Goal: Task Accomplishment & Management: Manage account settings

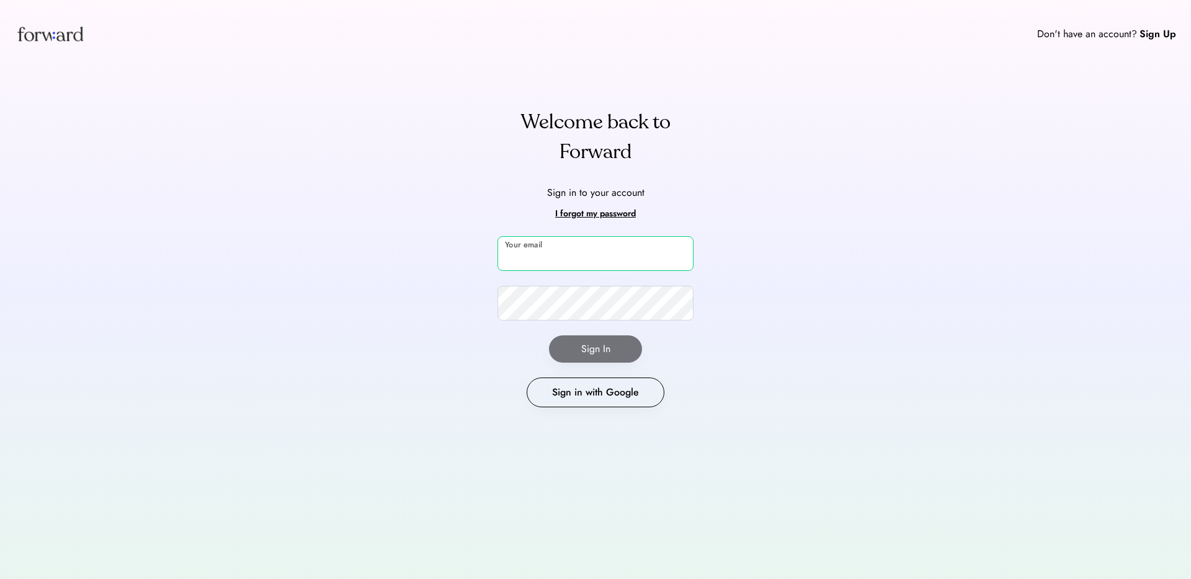
click at [625, 249] on input "email" at bounding box center [596, 253] width 196 height 35
type input "**********"
click at [578, 344] on button "Sign In" at bounding box center [595, 349] width 93 height 27
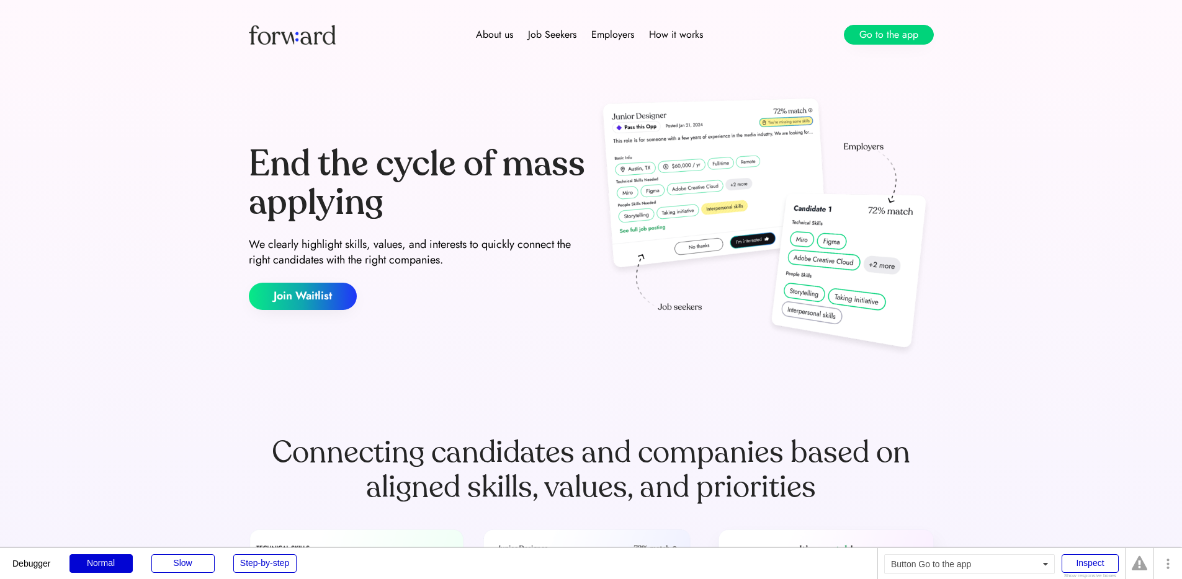
click at [897, 40] on button "Go to the app" at bounding box center [889, 35] width 90 height 20
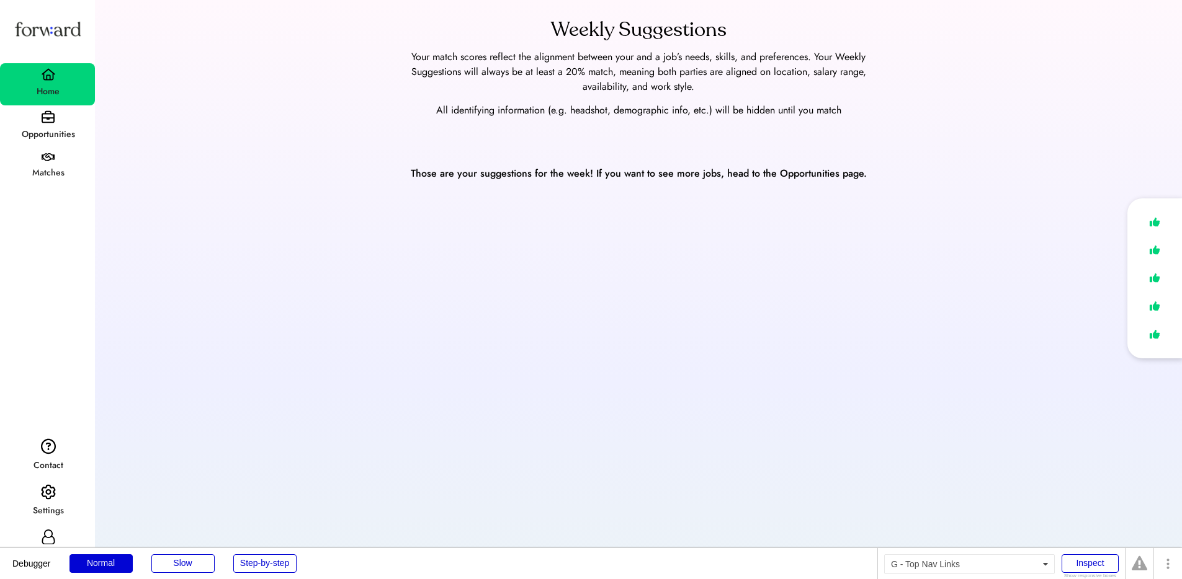
click at [56, 163] on div "Matches" at bounding box center [48, 173] width 94 height 22
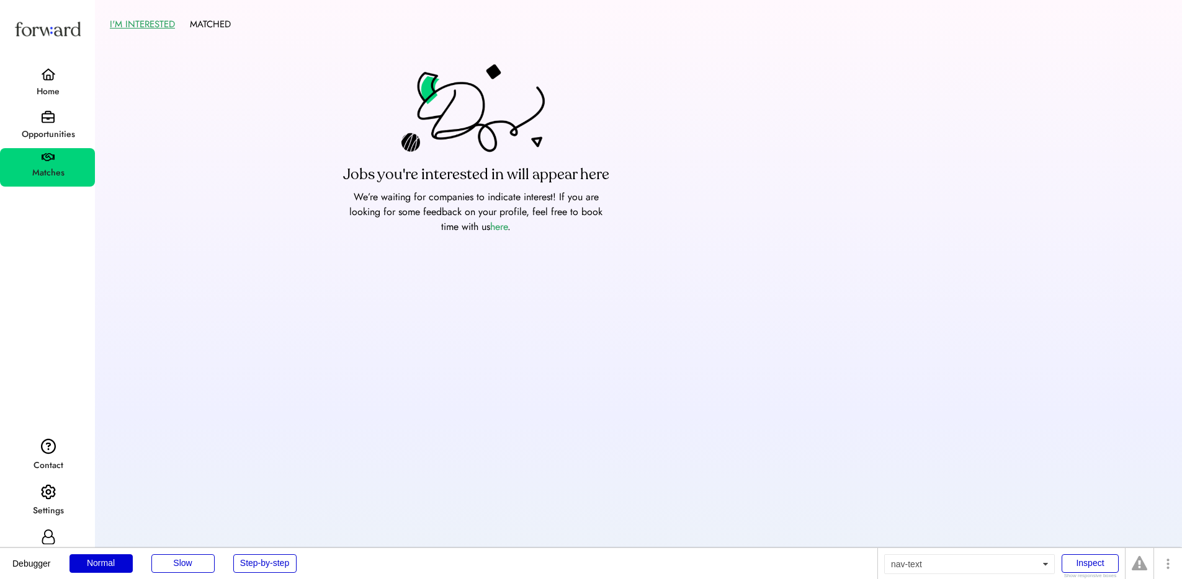
click at [53, 89] on div "Home" at bounding box center [48, 91] width 94 height 15
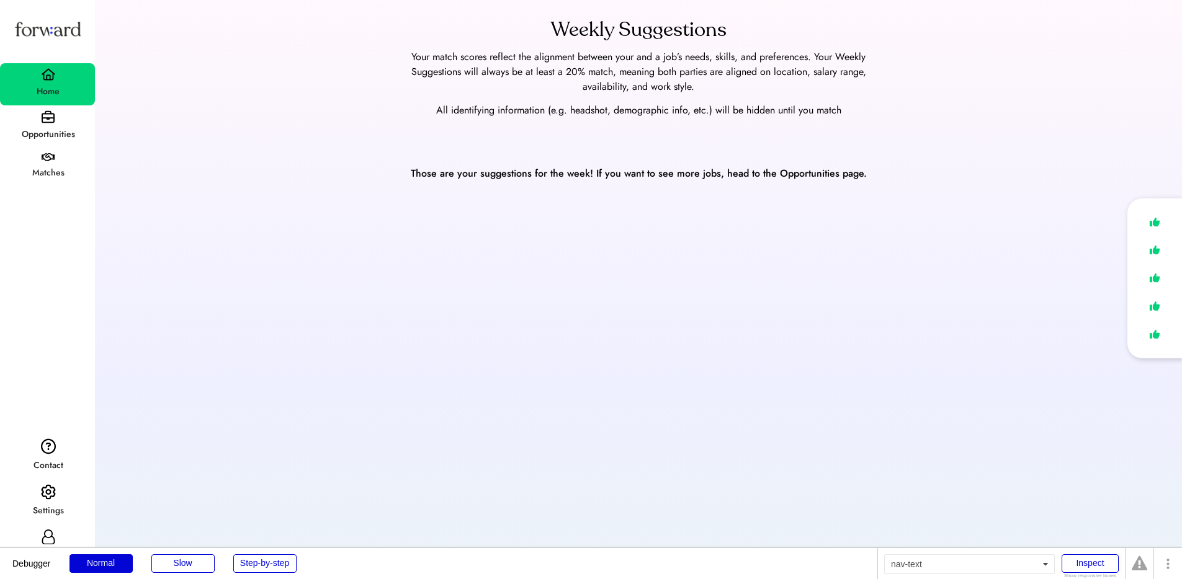
click at [47, 167] on div "Matches" at bounding box center [48, 173] width 94 height 15
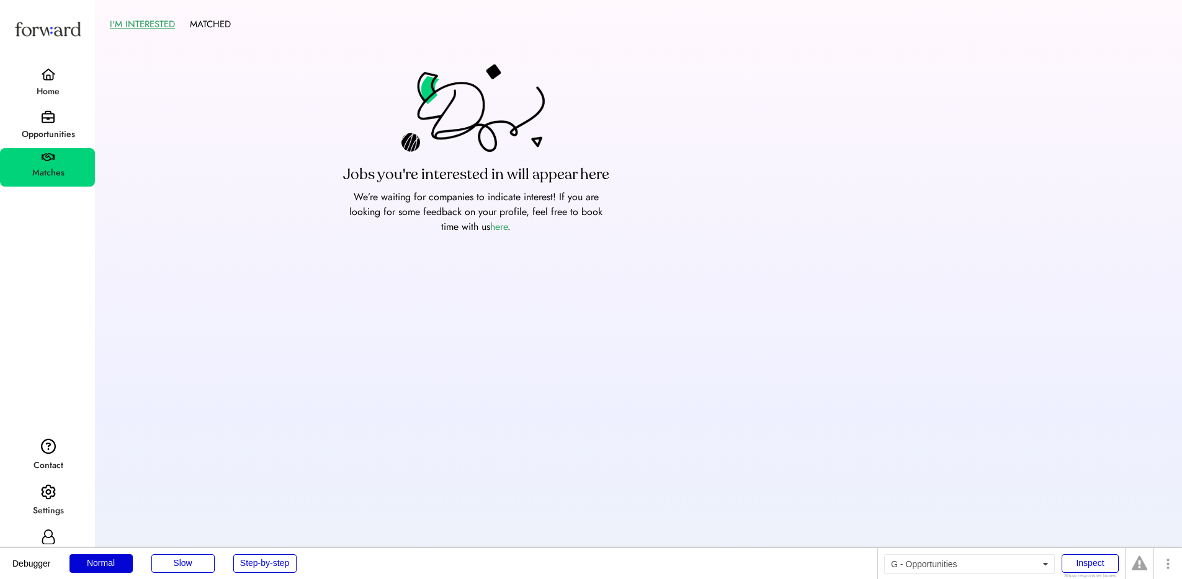
click at [51, 130] on div "Opportunities" at bounding box center [48, 134] width 94 height 15
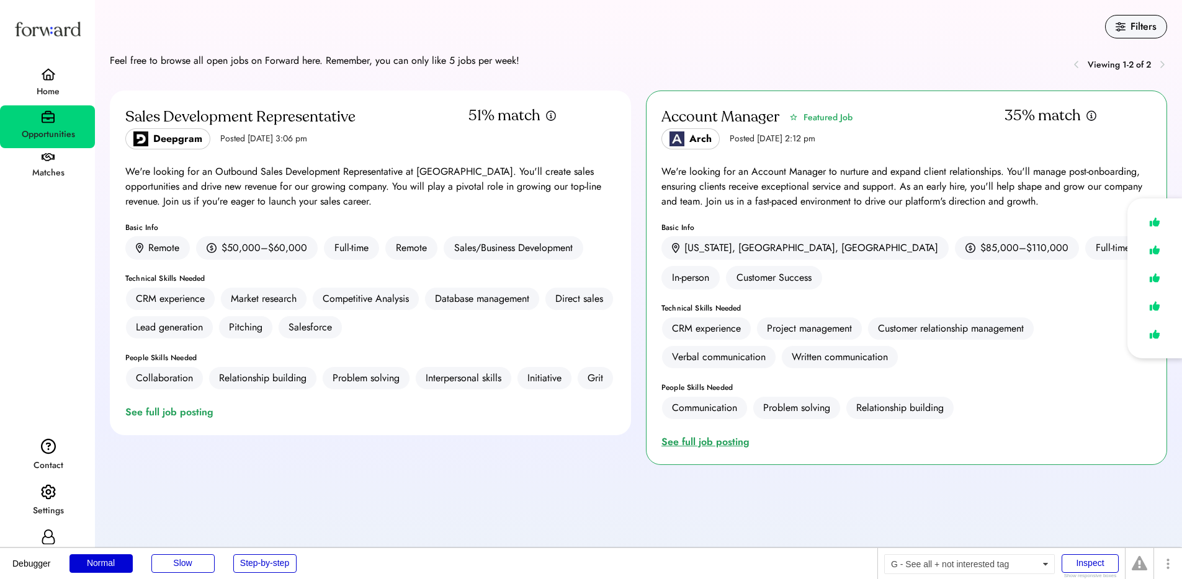
click at [726, 435] on div "See full job posting" at bounding box center [707, 442] width 93 height 15
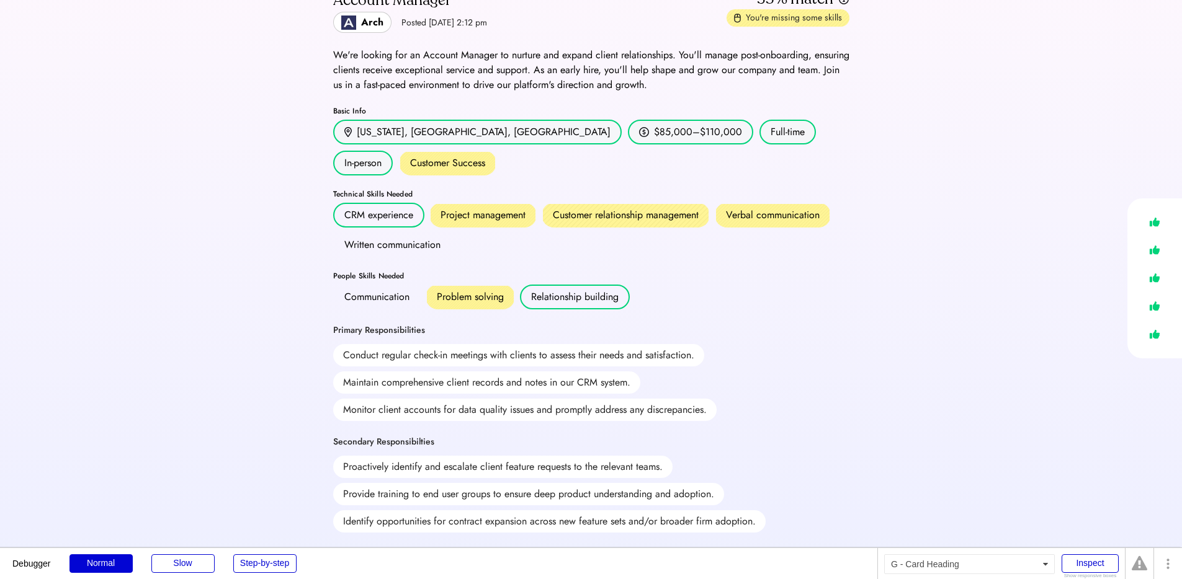
scroll to position [87, 0]
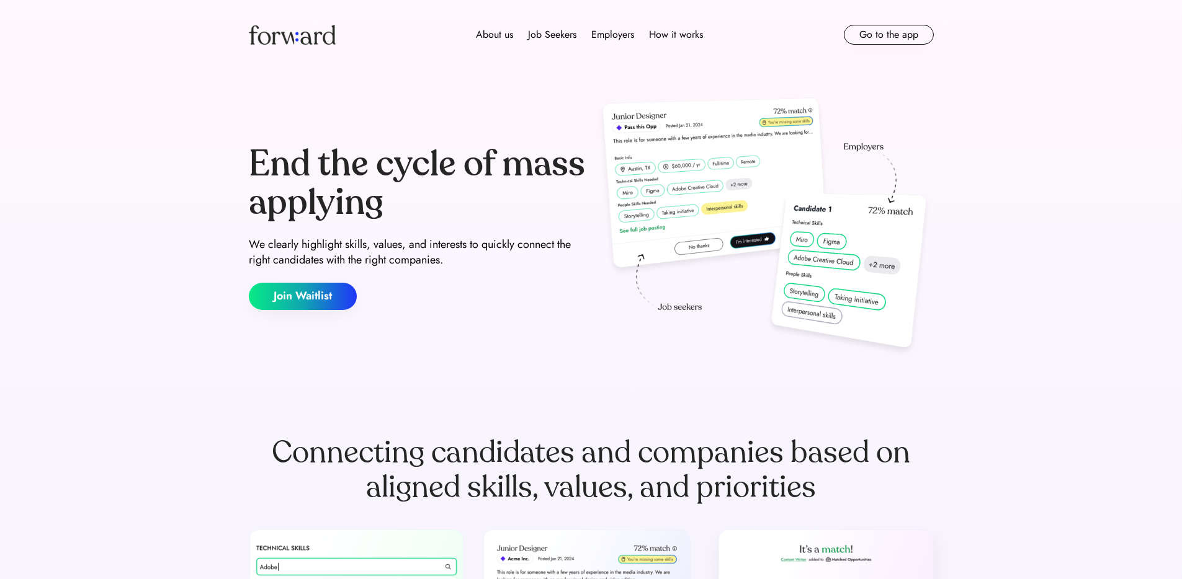
click at [891, 39] on button "Go to the app" at bounding box center [889, 35] width 90 height 20
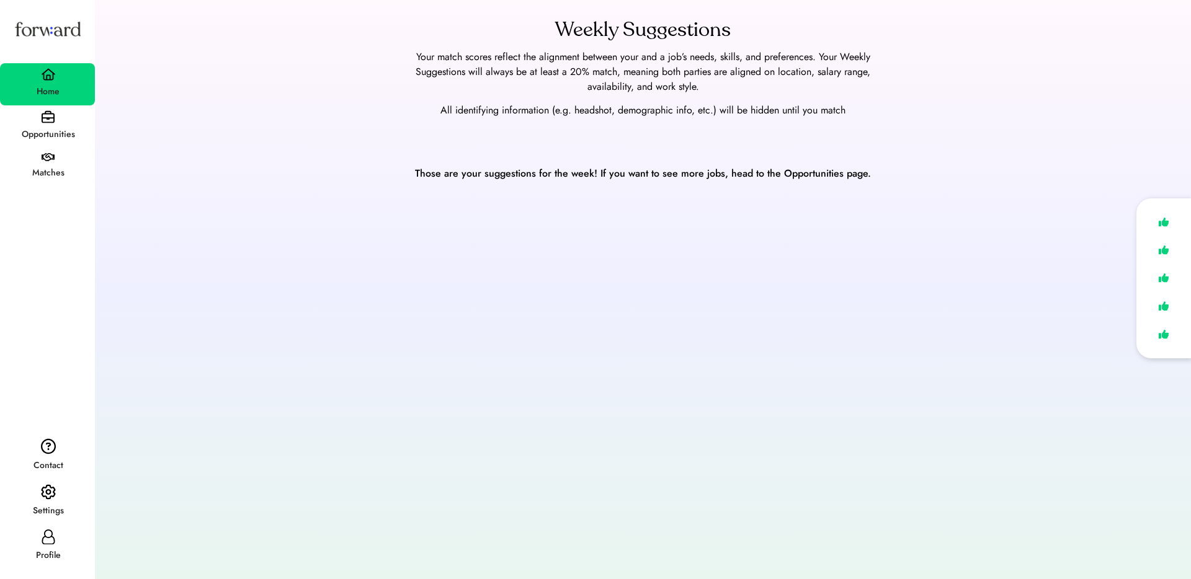
click at [51, 542] on icon at bounding box center [48, 537] width 15 height 15
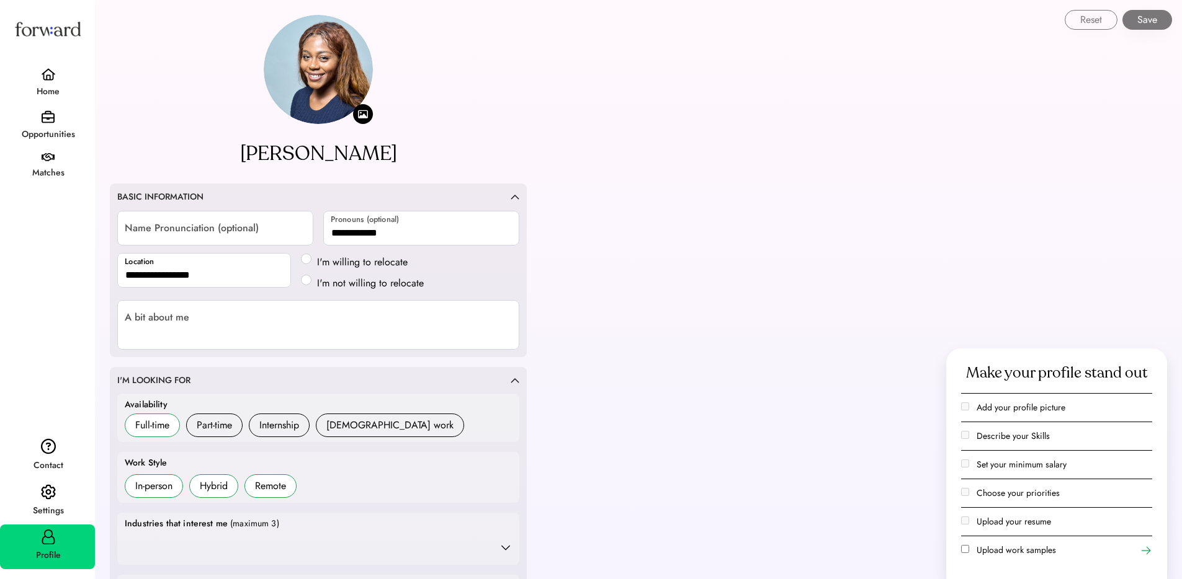
scroll to position [264, 0]
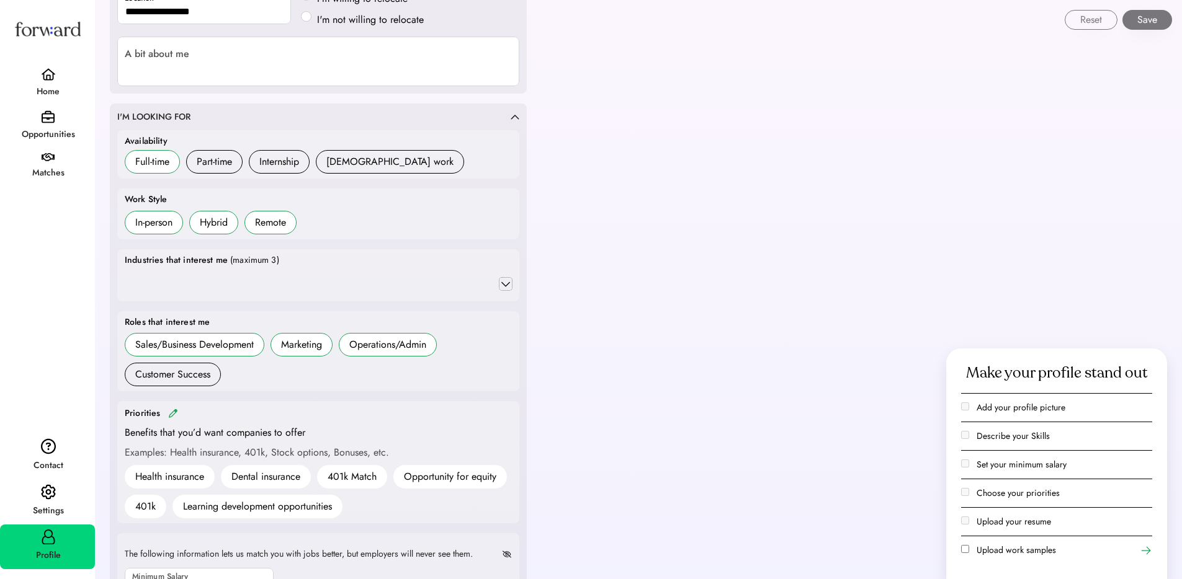
click at [510, 285] on icon at bounding box center [505, 284] width 12 height 12
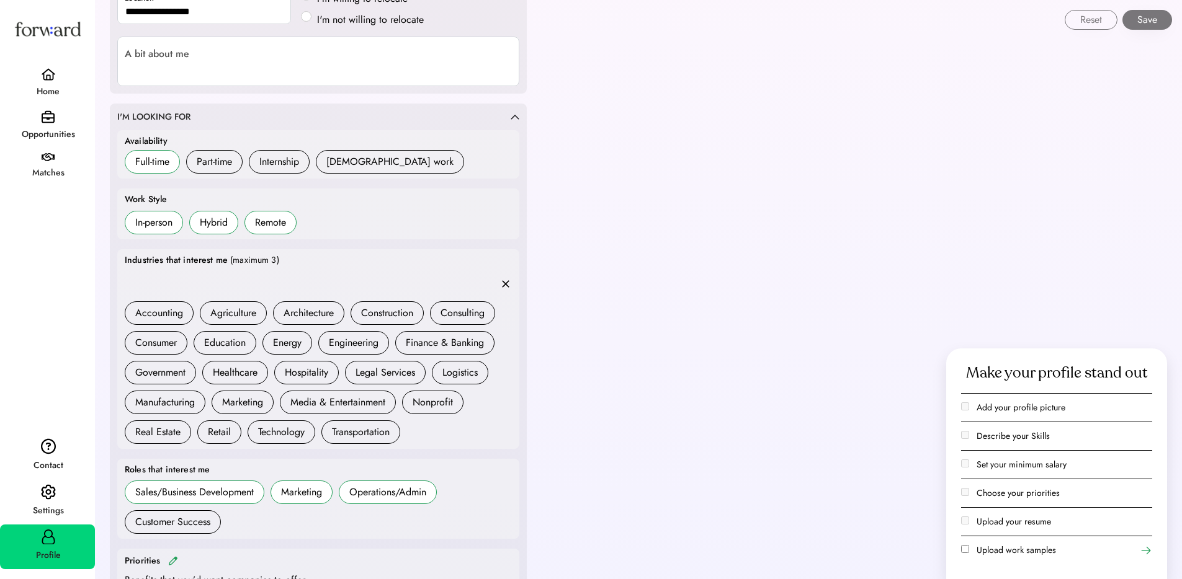
click at [510, 285] on icon at bounding box center [505, 284] width 12 height 12
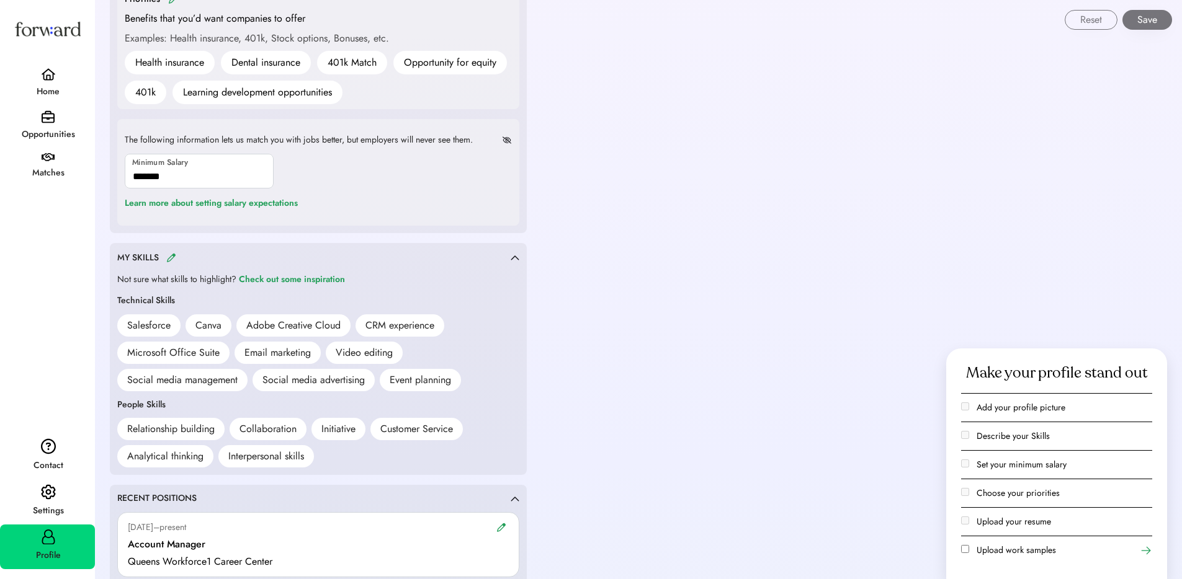
scroll to position [792, 0]
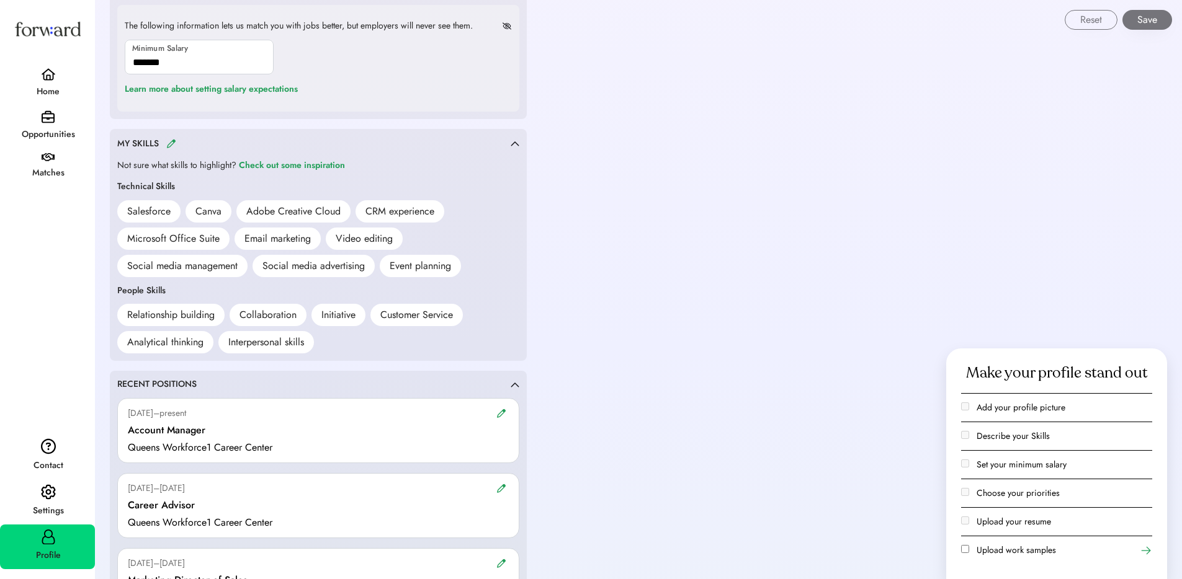
click at [172, 145] on img at bounding box center [171, 143] width 10 height 9
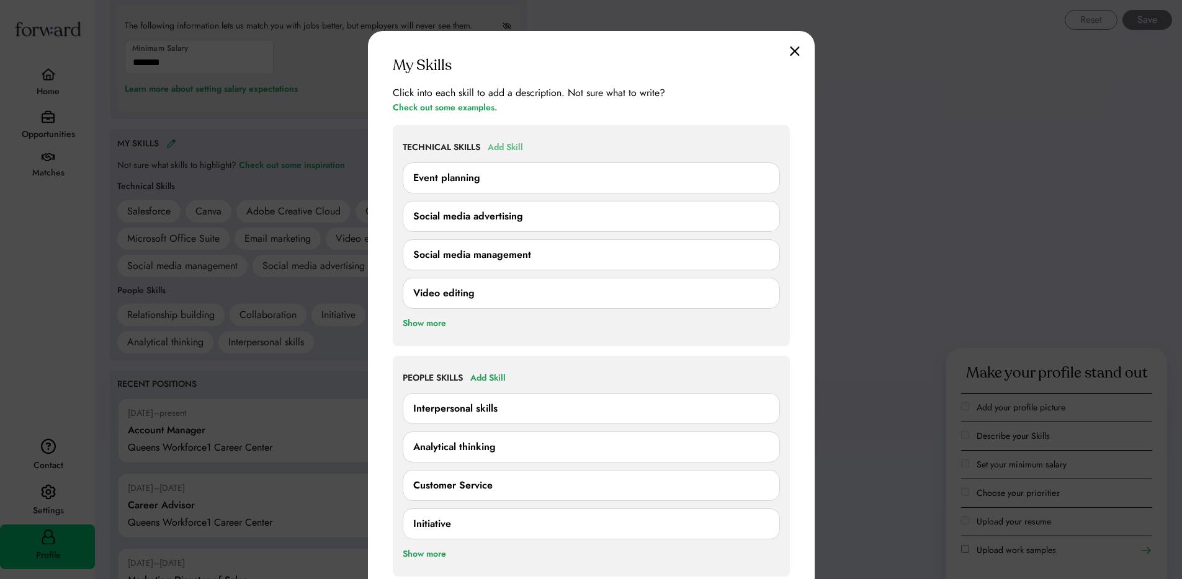
click at [511, 148] on div "Add Skill" at bounding box center [505, 147] width 35 height 15
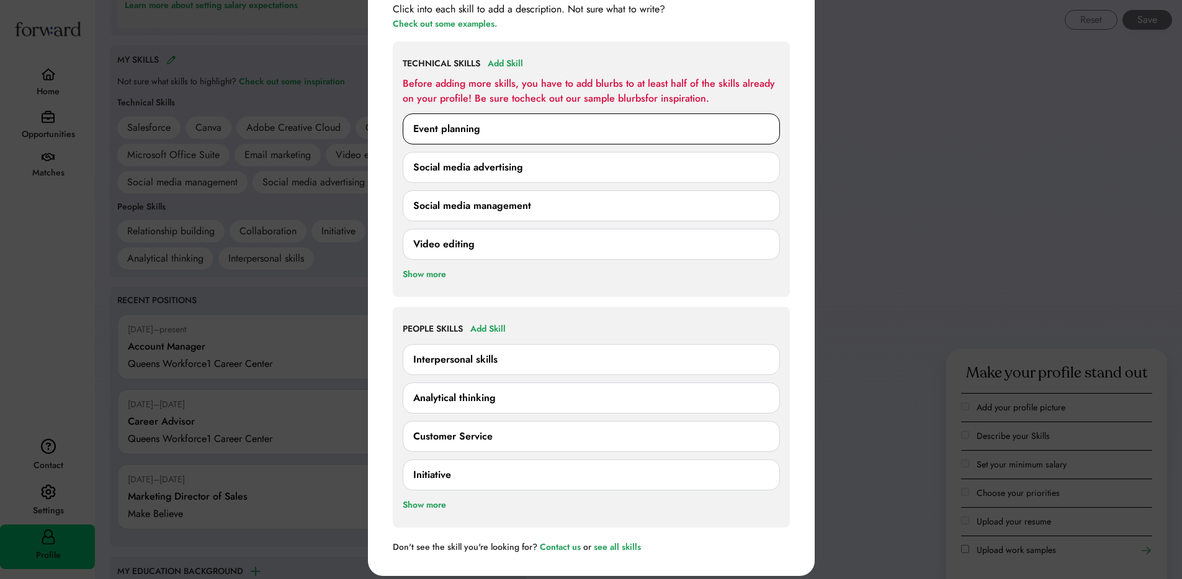
scroll to position [879, 0]
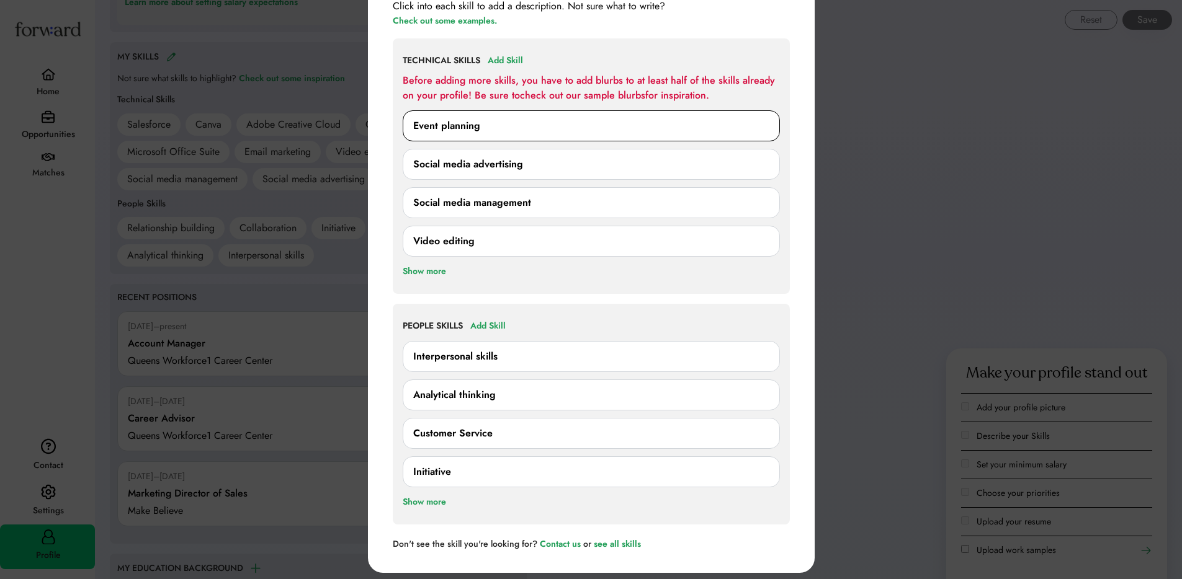
click at [471, 130] on div "Event planning" at bounding box center [446, 125] width 67 height 15
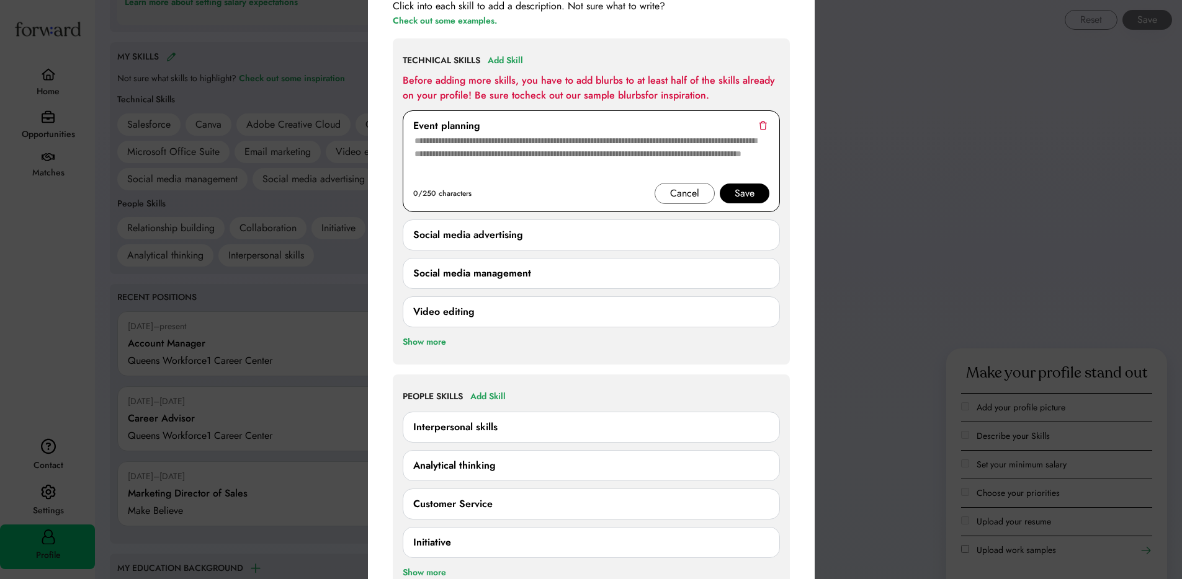
click at [464, 146] on textarea at bounding box center [591, 158] width 356 height 50
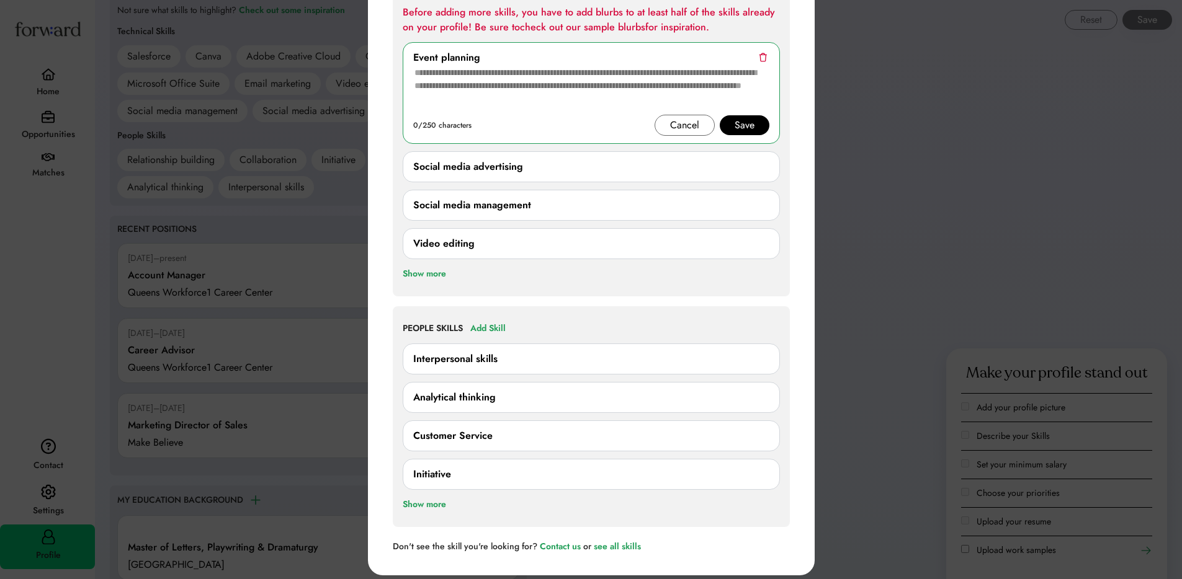
scroll to position [998, 0]
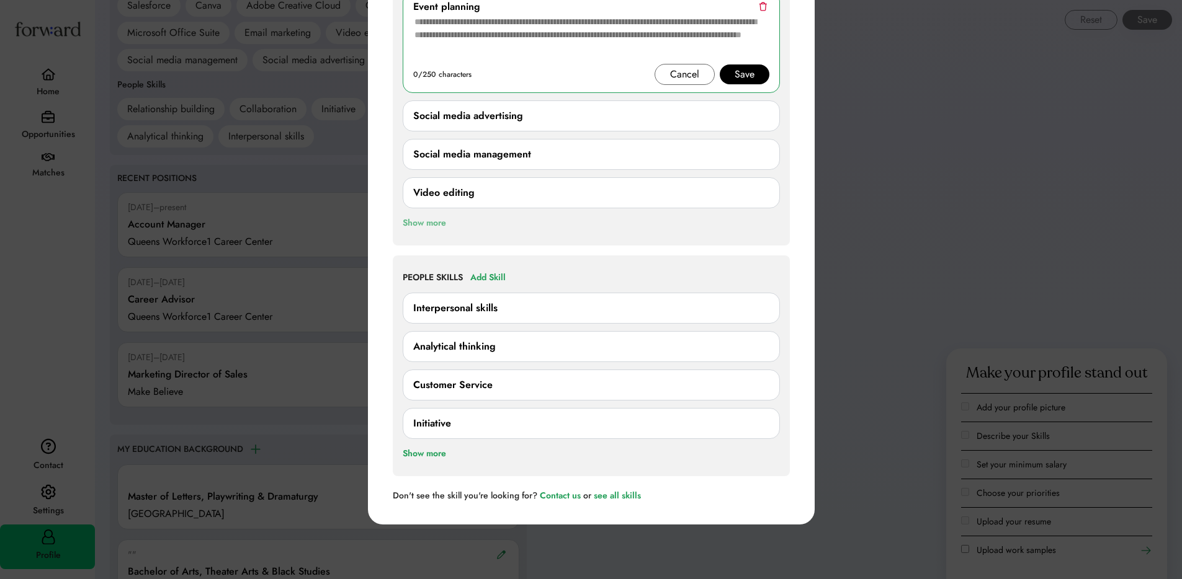
click at [412, 226] on div "Show more" at bounding box center [424, 223] width 43 height 15
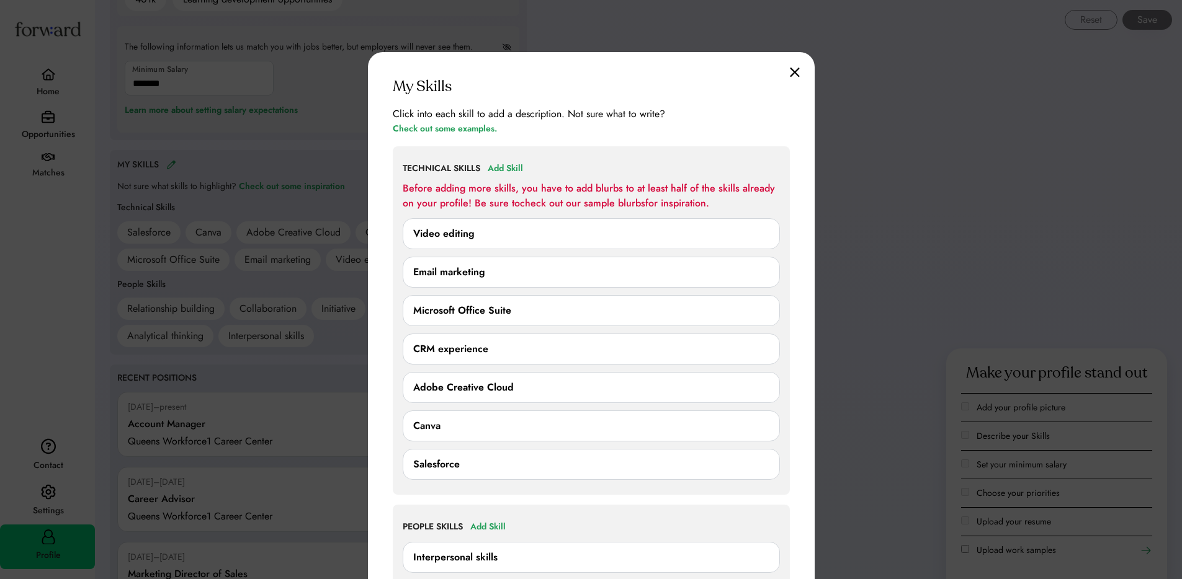
scroll to position [762, 0]
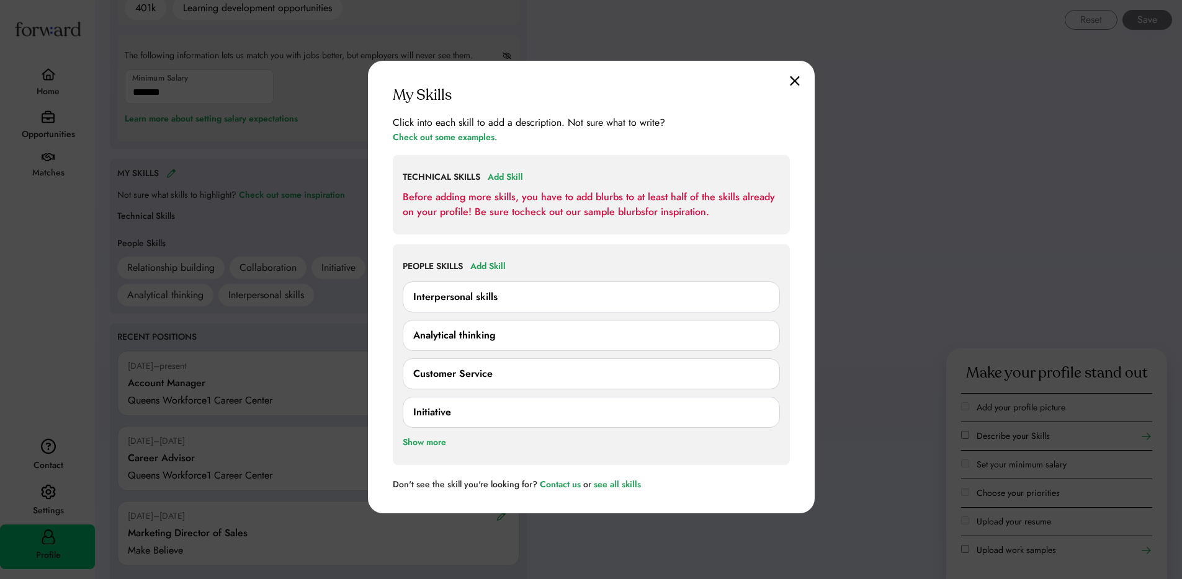
click at [499, 182] on div "Add Skill" at bounding box center [505, 177] width 35 height 15
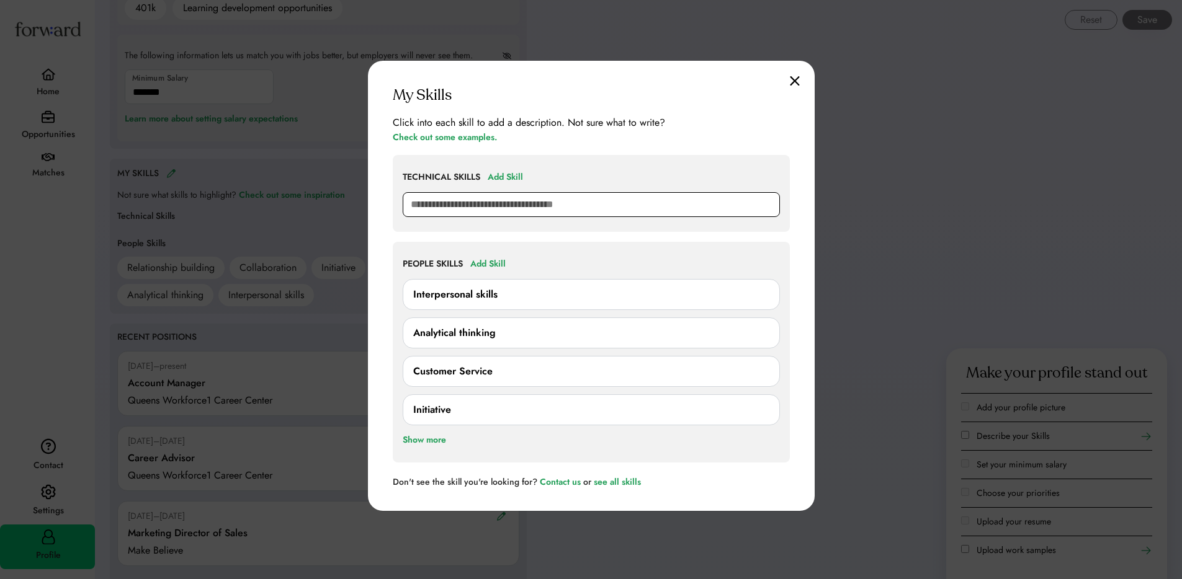
click at [491, 204] on input "text" at bounding box center [591, 204] width 377 height 25
type input "***"
type input "**********"
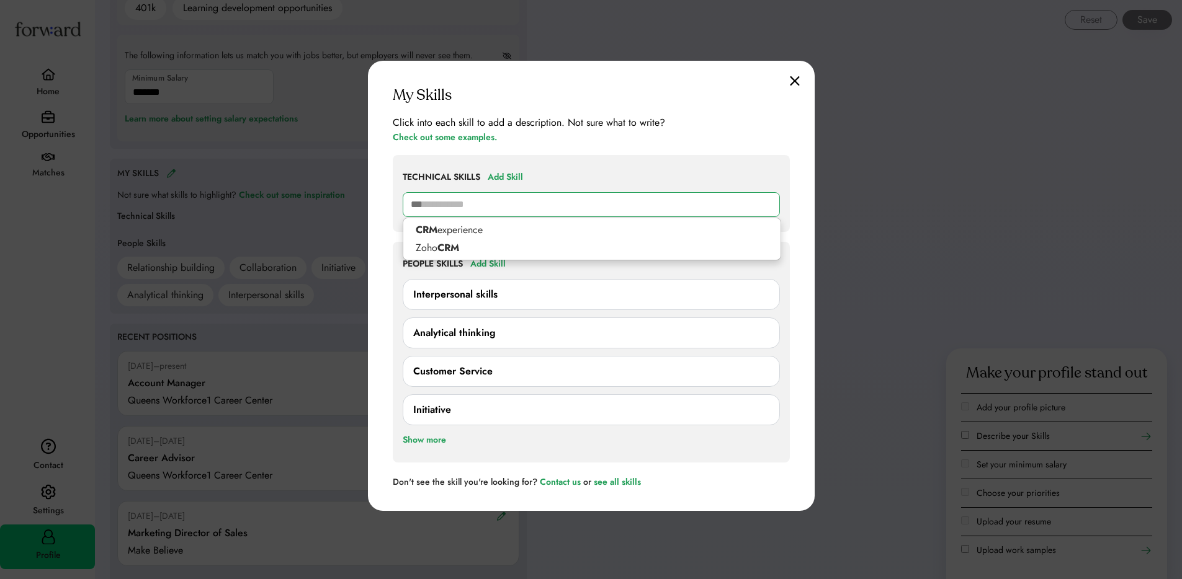
type input "***"
click at [797, 80] on img at bounding box center [795, 81] width 10 height 11
